Goal: Task Accomplishment & Management: Use online tool/utility

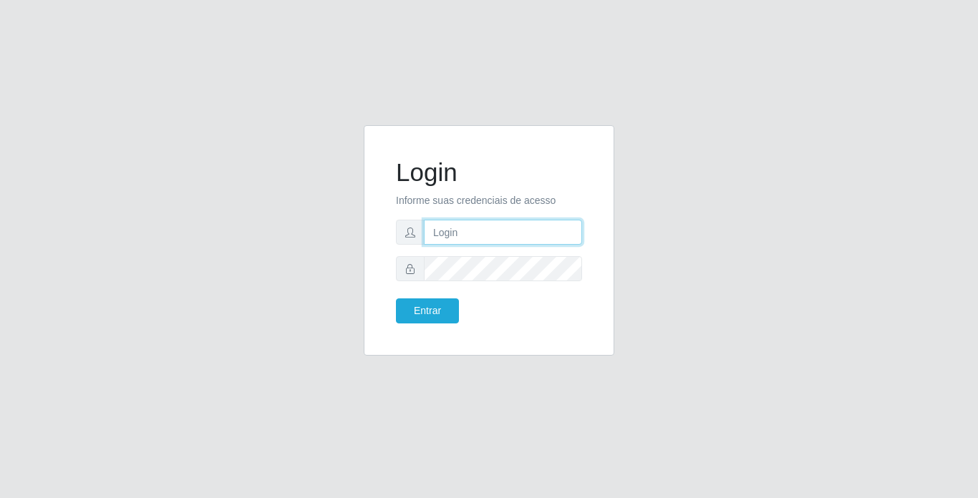
click at [491, 236] on input "text" at bounding box center [503, 232] width 158 height 25
type input "moises@bemais"
click at [396, 299] on button "Entrar" at bounding box center [427, 311] width 63 height 25
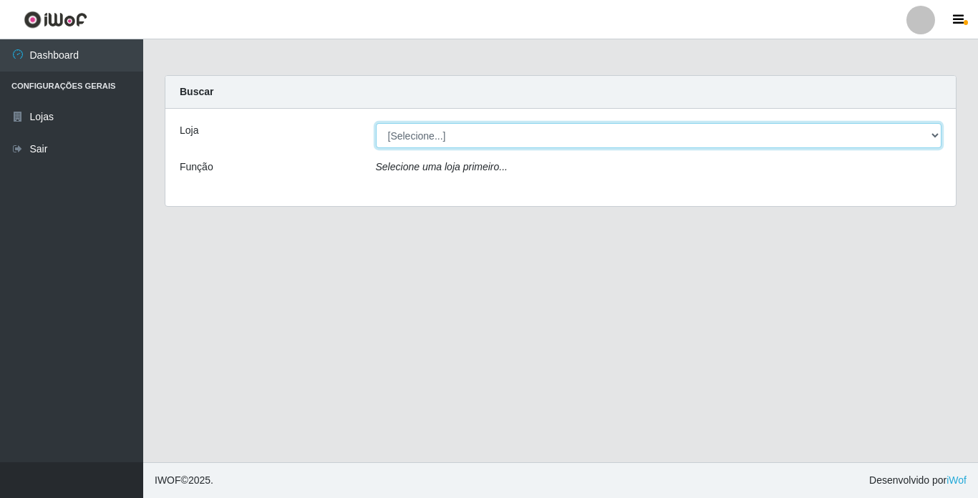
click at [550, 145] on select "[Selecione...] Bemais Supermercados - [GEOGRAPHIC_DATA]" at bounding box center [659, 135] width 567 height 25
select select "250"
click at [376, 123] on select "[Selecione...] Bemais Supermercados - [GEOGRAPHIC_DATA]" at bounding box center [659, 135] width 567 height 25
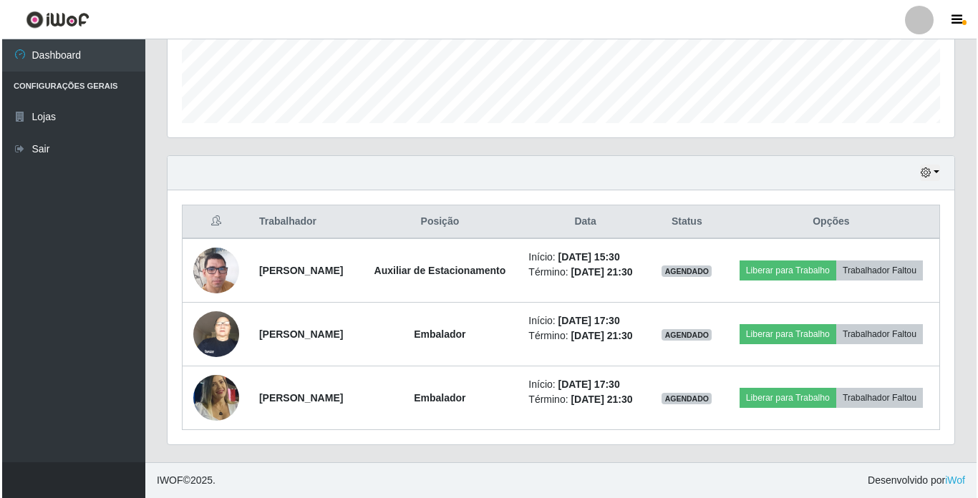
scroll to position [421, 0]
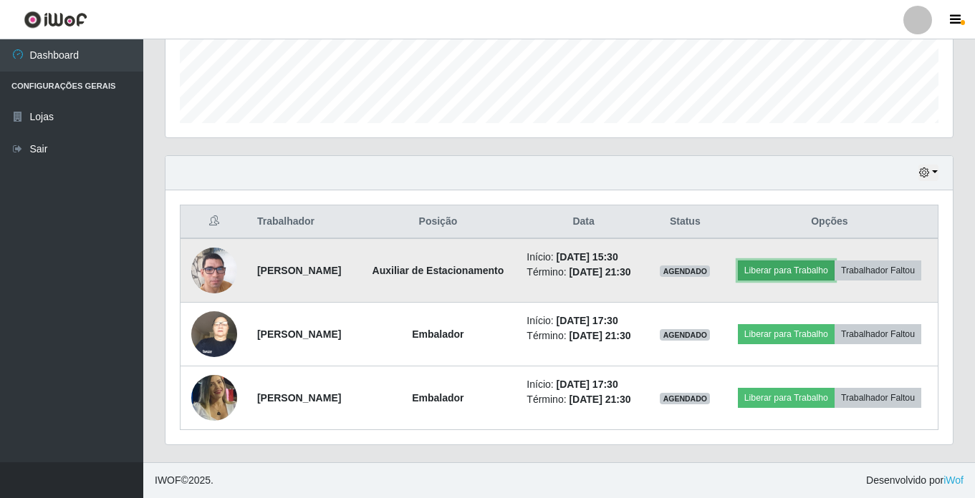
click at [820, 261] on button "Liberar para Trabalho" at bounding box center [786, 271] width 97 height 20
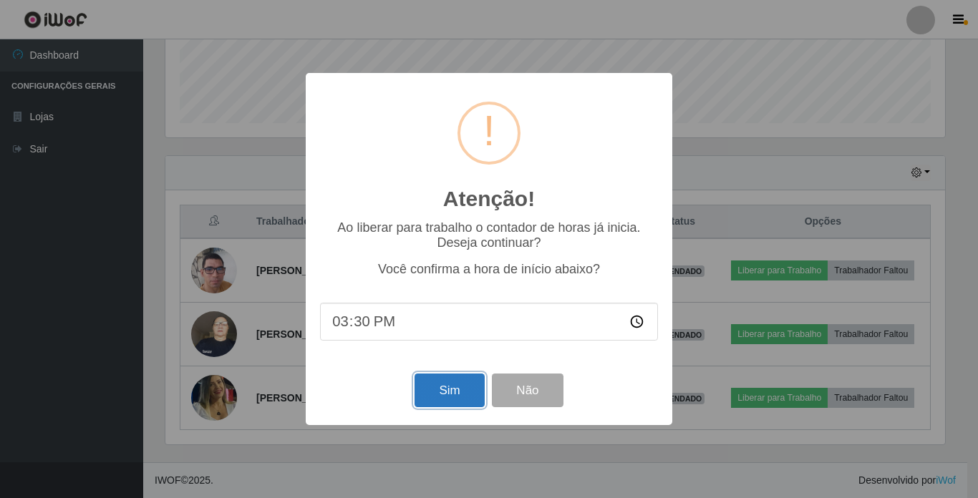
click at [455, 392] on button "Sim" at bounding box center [449, 391] width 69 height 34
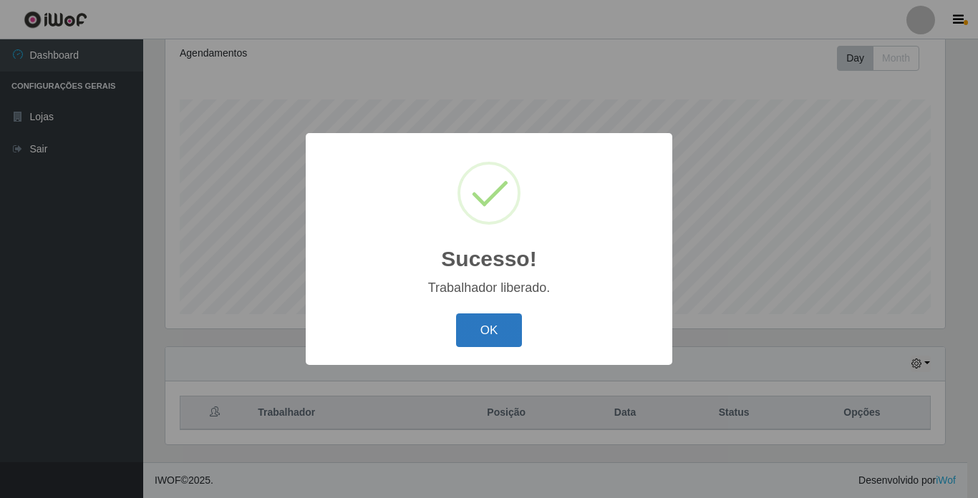
click at [514, 332] on button "OK" at bounding box center [489, 331] width 67 height 34
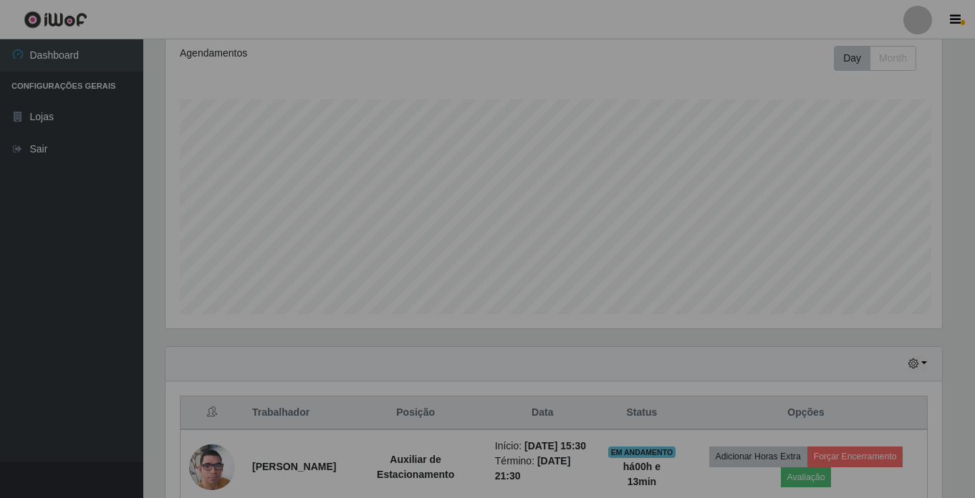
scroll to position [297, 787]
